Goal: Information Seeking & Learning: Find specific fact

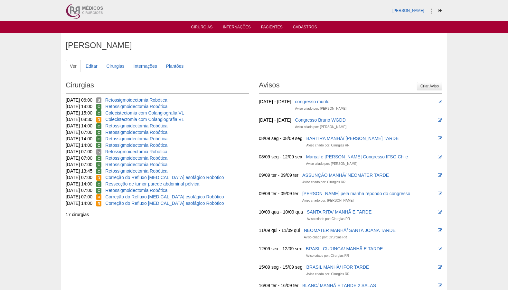
click at [267, 25] on link "Pacientes" at bounding box center [272, 27] width 22 height 5
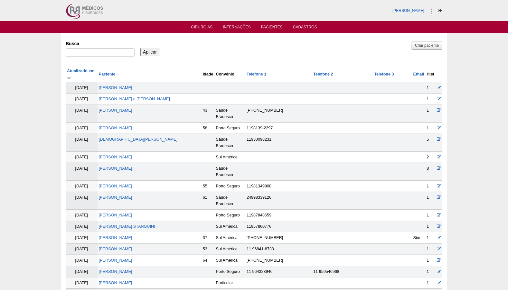
click at [89, 57] on div at bounding box center [100, 54] width 69 height 12
click at [82, 52] on input "Busca" at bounding box center [100, 52] width 69 height 8
type input "liziane souza da silva ferreira"
click at [150, 49] on input "Aplicar" at bounding box center [149, 52] width 19 height 8
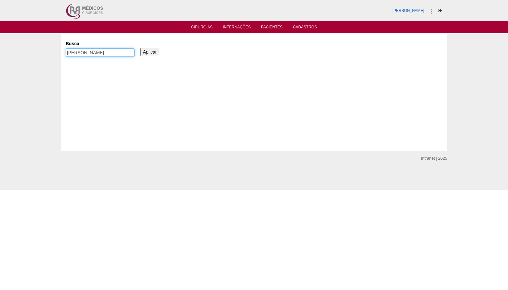
click at [99, 53] on input "[PERSON_NAME]" at bounding box center [100, 52] width 69 height 8
type input "liziane souza silva ferreira"
click at [152, 52] on input "Aplicar" at bounding box center [149, 52] width 19 height 8
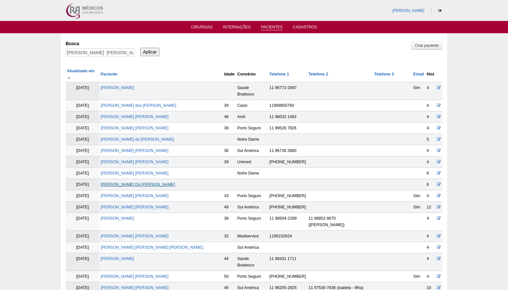
click at [134, 182] on link "LIZIANE SOUSA DA SILVA FERREIRA" at bounding box center [138, 184] width 74 height 5
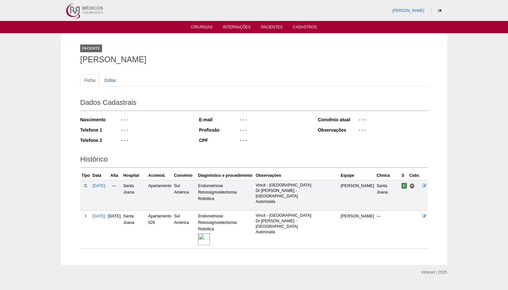
click at [210, 233] on img at bounding box center [204, 239] width 12 height 12
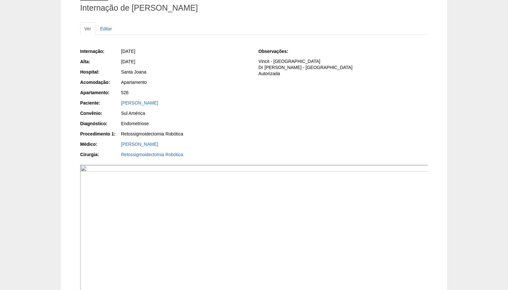
scroll to position [158, 0]
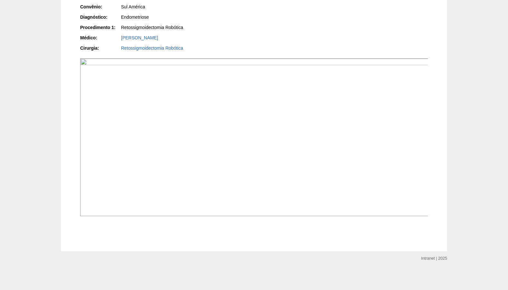
click at [294, 146] on img at bounding box center [254, 136] width 348 height 157
